Goal: Task Accomplishment & Management: Complete application form

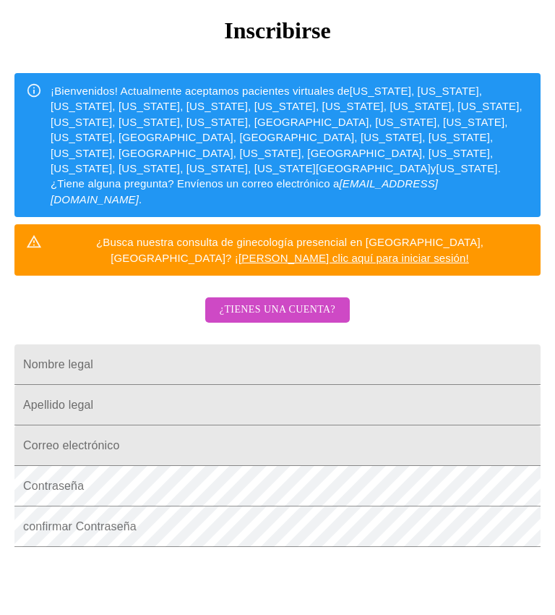
scroll to position [212, 0]
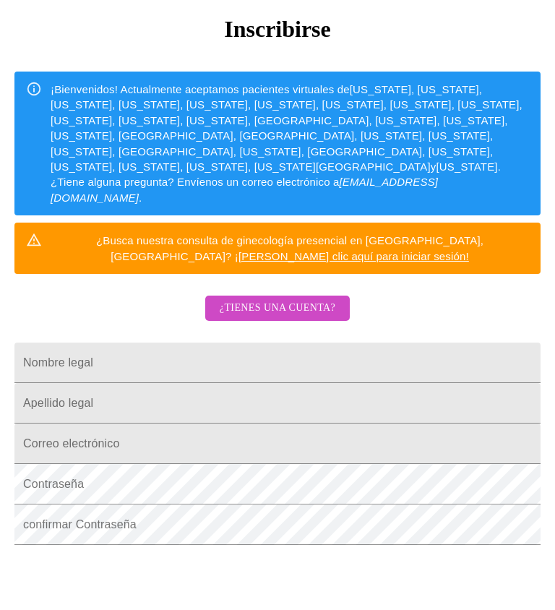
click at [73, 343] on input "Nombre legal" at bounding box center [277, 363] width 526 height 40
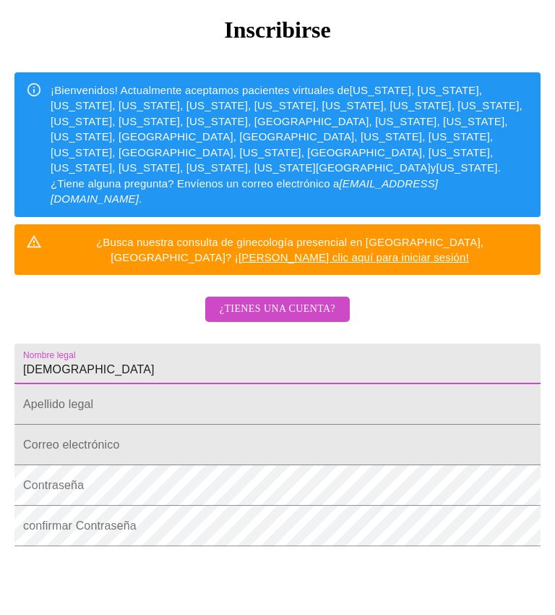
type input "Evangelina"
click at [96, 384] on input "Nombre legal" at bounding box center [277, 404] width 526 height 40
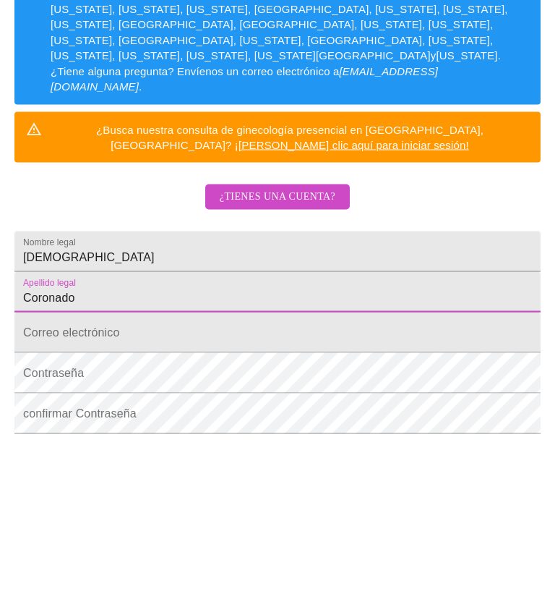
type input "Coronado"
click at [147, 424] on input "Nombre legal" at bounding box center [277, 444] width 526 height 40
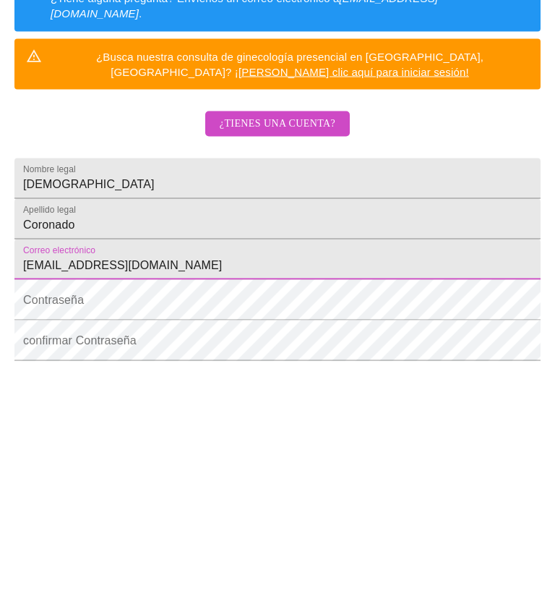
type input "Eva.delacruz123@yahoo.com"
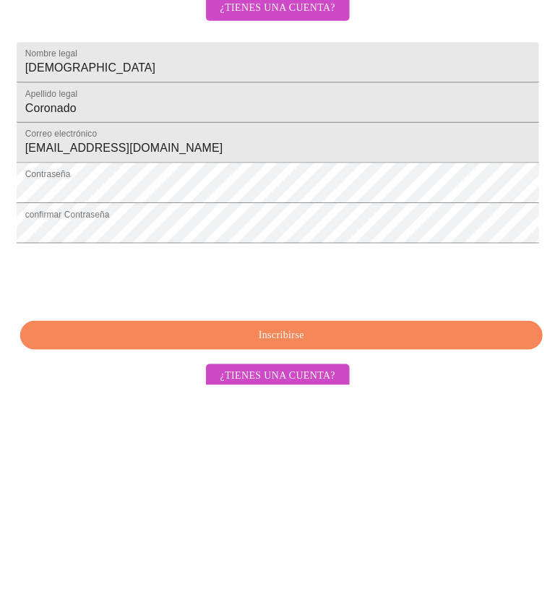
scroll to position [289, 0]
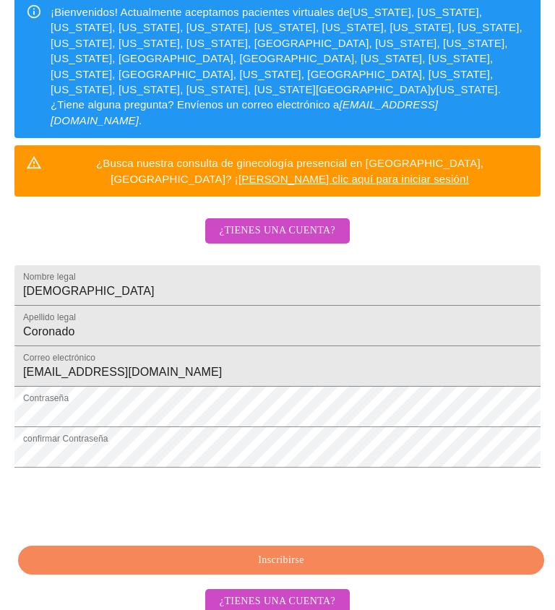
click at [302, 555] on font "Inscribirse" at bounding box center [281, 560] width 46 height 11
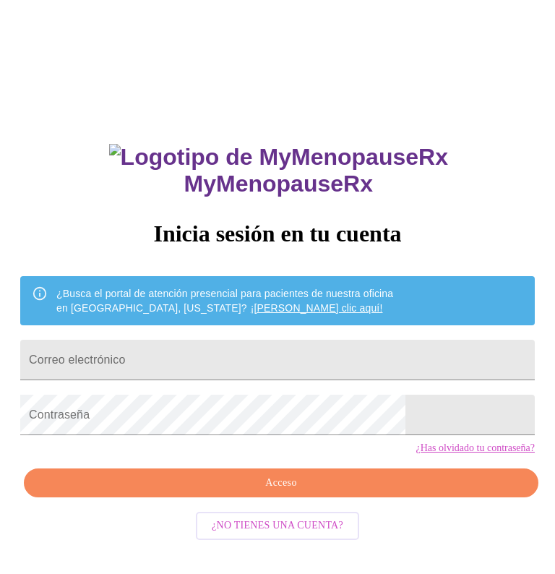
scroll to position [14, 0]
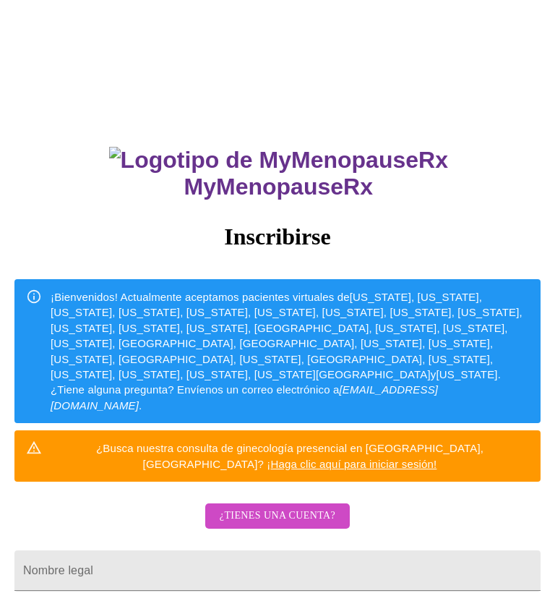
scroll to position [106, 0]
